Goal: Information Seeking & Learning: Understand process/instructions

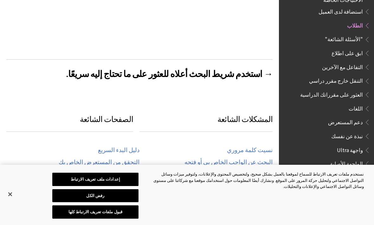
scroll to position [264, 0]
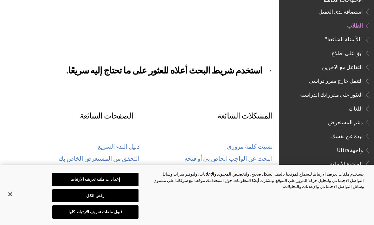
click at [6, 201] on button "إغلاق" at bounding box center [10, 194] width 14 height 14
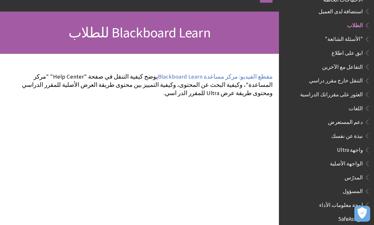
scroll to position [52, 0]
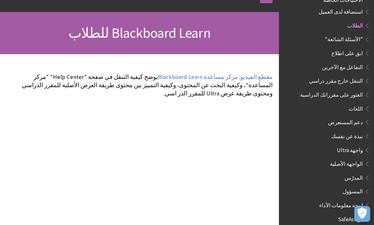
click at [346, 131] on span "نبذة عن نفسك" at bounding box center [329, 136] width 81 height 11
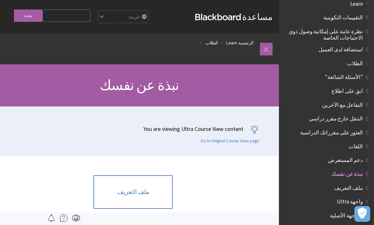
scroll to position [401, 0]
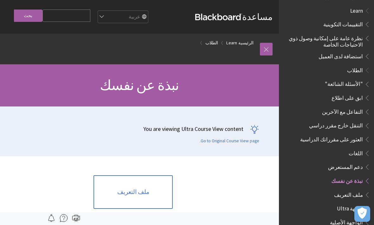
click at [354, 65] on span "الطلاب" at bounding box center [355, 69] width 16 height 9
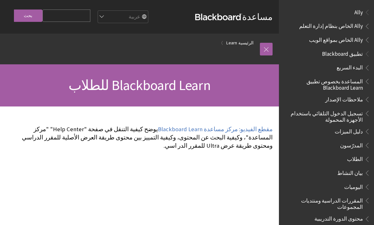
click at [352, 52] on span "تطبيق Blackboard" at bounding box center [342, 52] width 41 height 9
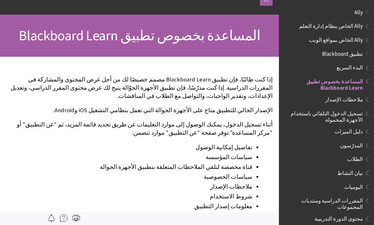
click at [352, 158] on span "الطلاب" at bounding box center [355, 158] width 16 height 9
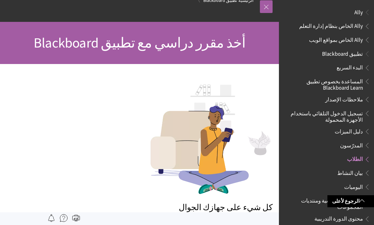
scroll to position [43, 0]
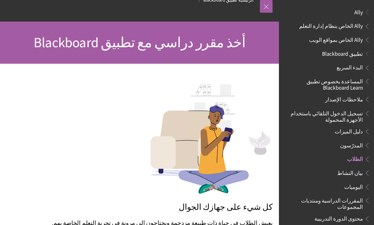
click at [297, 101] on span "ملاحظات الإصدار" at bounding box center [328, 99] width 84 height 11
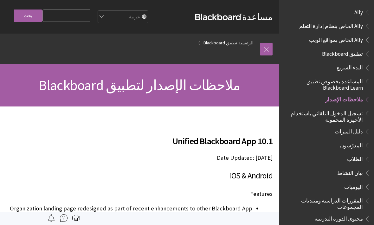
scroll to position [83, 0]
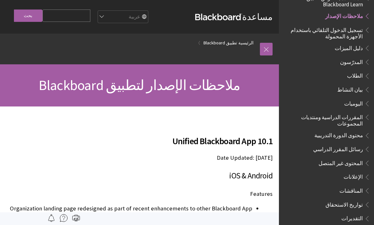
click at [359, 76] on span "الطلاب" at bounding box center [355, 75] width 16 height 9
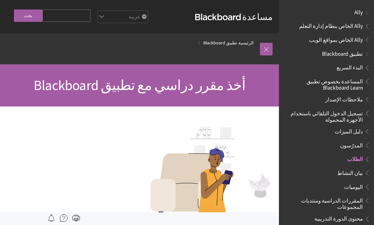
click at [349, 67] on span "البدء السريع" at bounding box center [349, 66] width 26 height 9
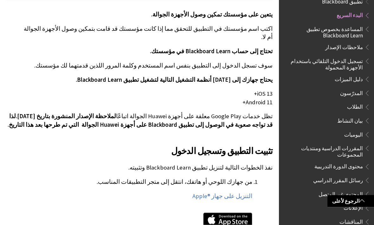
scroll to position [185, 0]
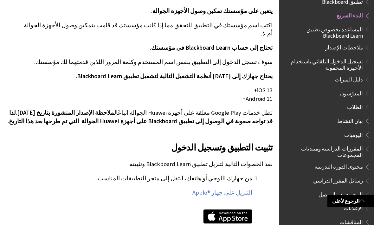
click at [210, 209] on img at bounding box center [227, 216] width 49 height 15
click at [231, 209] on img at bounding box center [227, 216] width 49 height 15
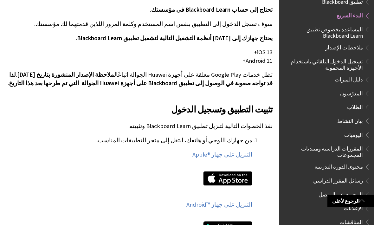
scroll to position [224, 0]
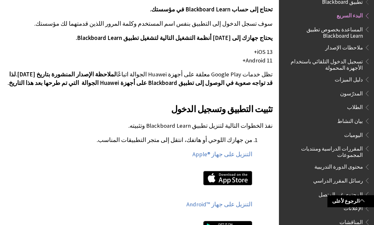
click at [237, 150] on link "التنزيل على جهاز Apple®‎" at bounding box center [222, 154] width 60 height 8
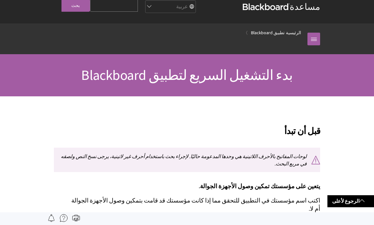
scroll to position [0, 0]
